Goal: Information Seeking & Learning: Check status

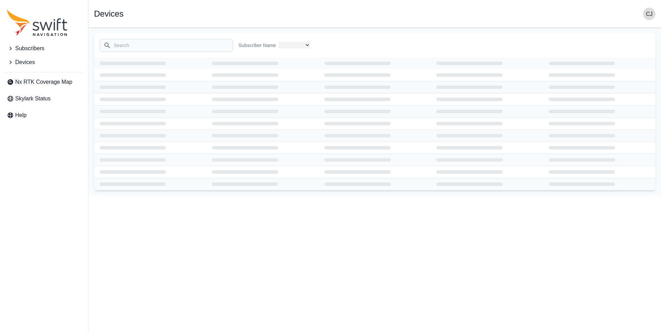
select select
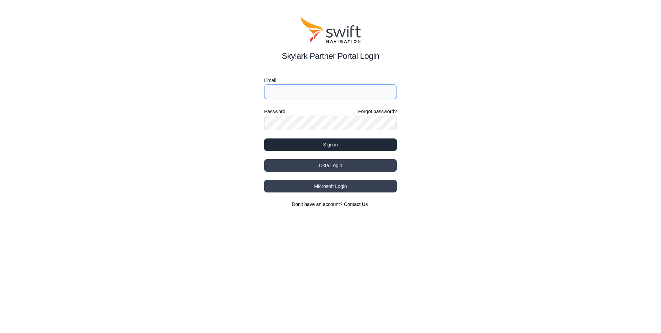
type input "[EMAIL_ADDRESS][DOMAIN_NAME]"
click at [324, 143] on button "Sign in" at bounding box center [330, 144] width 133 height 12
select select
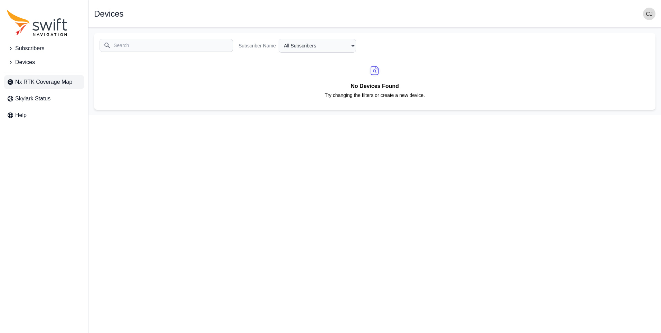
click at [67, 85] on span "Nx RTK Coverage Map" at bounding box center [43, 82] width 57 height 8
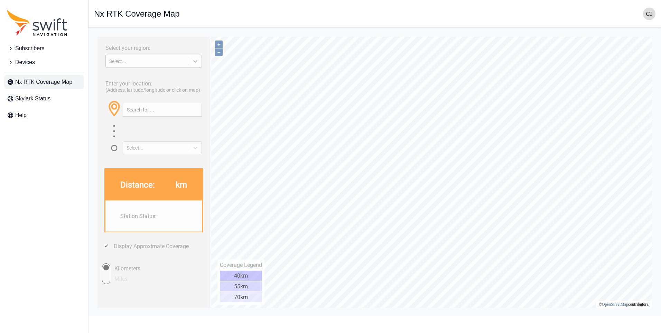
click at [197, 62] on icon at bounding box center [195, 61] width 7 height 7
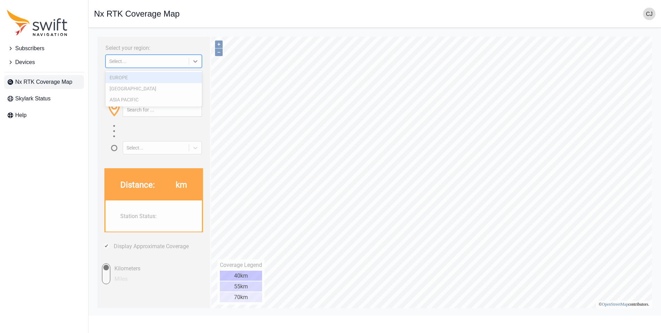
click at [138, 79] on div "EUROPE" at bounding box center [154, 77] width 97 height 11
click at [140, 108] on input "text" at bounding box center [162, 109] width 79 height 13
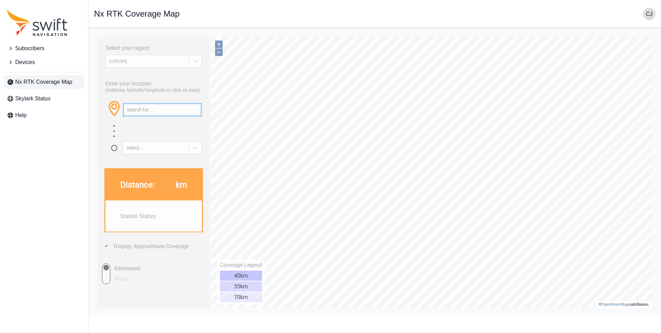
click at [144, 110] on input "text" at bounding box center [162, 109] width 79 height 13
paste input "60.504051, 15.536576"
type input "60.504051, 15.536576"
click at [197, 110] on button "button" at bounding box center [195, 109] width 11 height 13
click at [196, 149] on icon at bounding box center [195, 147] width 7 height 7
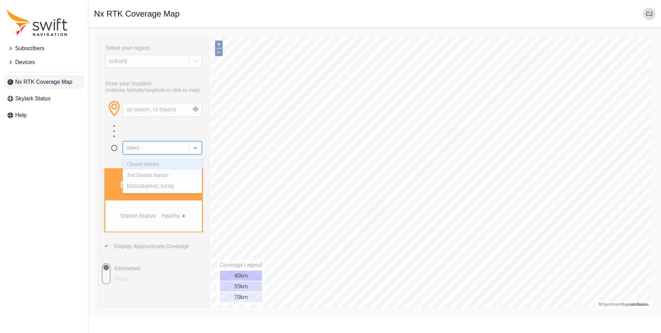
click at [164, 164] on div "Closest Station" at bounding box center [162, 163] width 79 height 11
